Goal: Check status

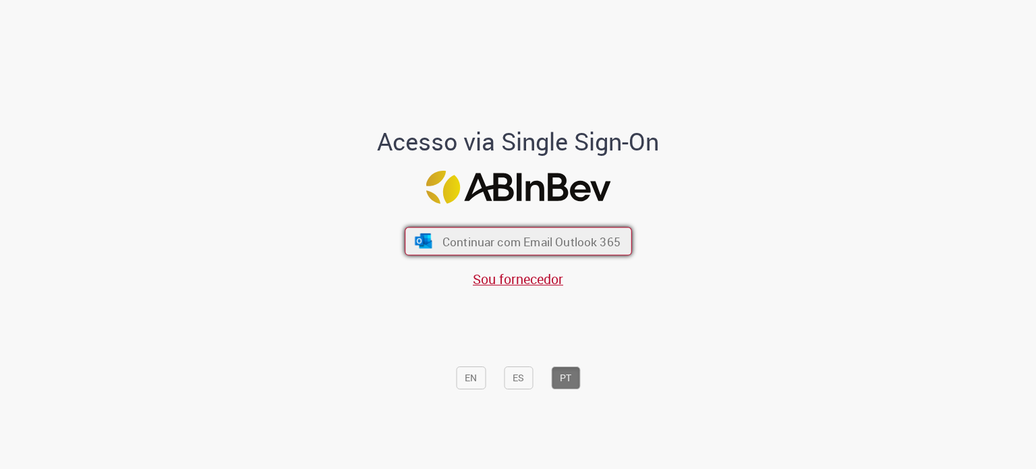
click at [456, 239] on span "Continuar com Email Outlook 365" at bounding box center [531, 241] width 178 height 16
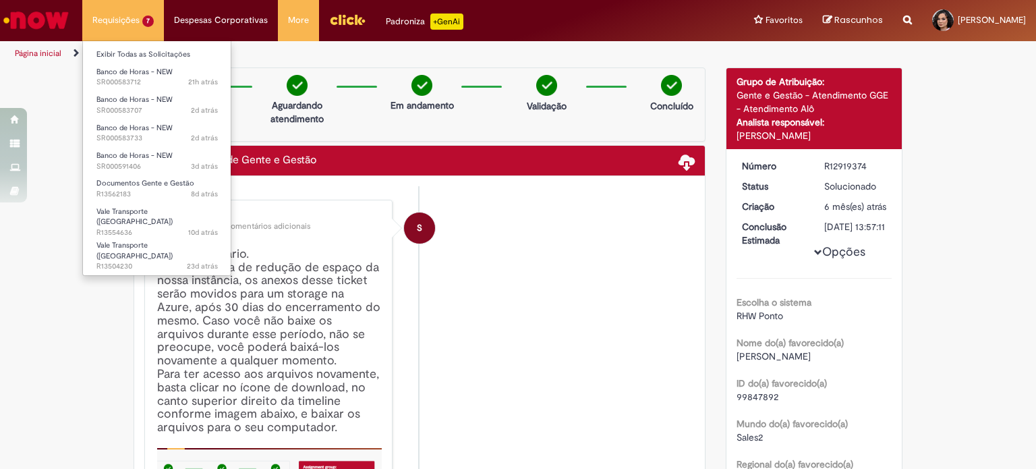
click at [156, 175] on li "Documentos Gente e Gestão 8d atrás 8 dias atrás R13562183" at bounding box center [157, 187] width 148 height 28
click at [155, 185] on span "Documentos Gente e Gestão" at bounding box center [145, 183] width 98 height 10
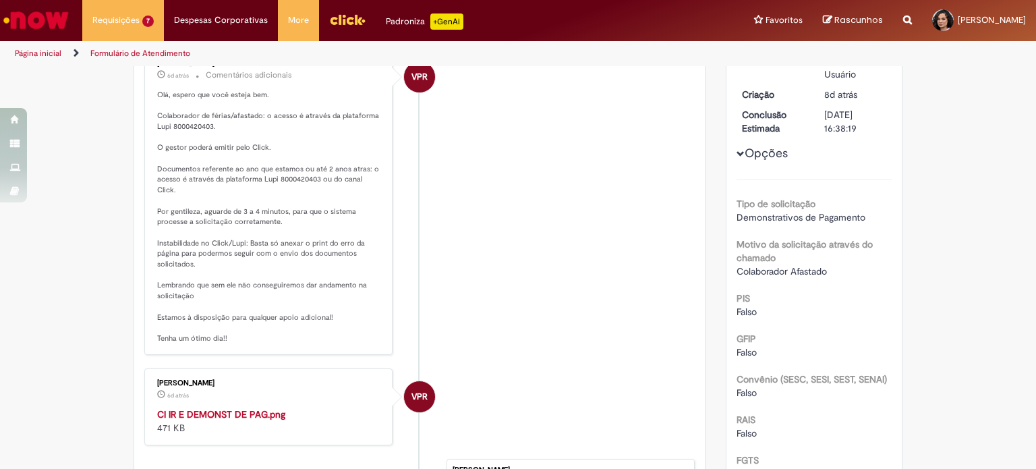
click at [196, 407] on img "Histórico de tíquete" at bounding box center [269, 407] width 225 height 0
